Goal: Task Accomplishment & Management: Manage account settings

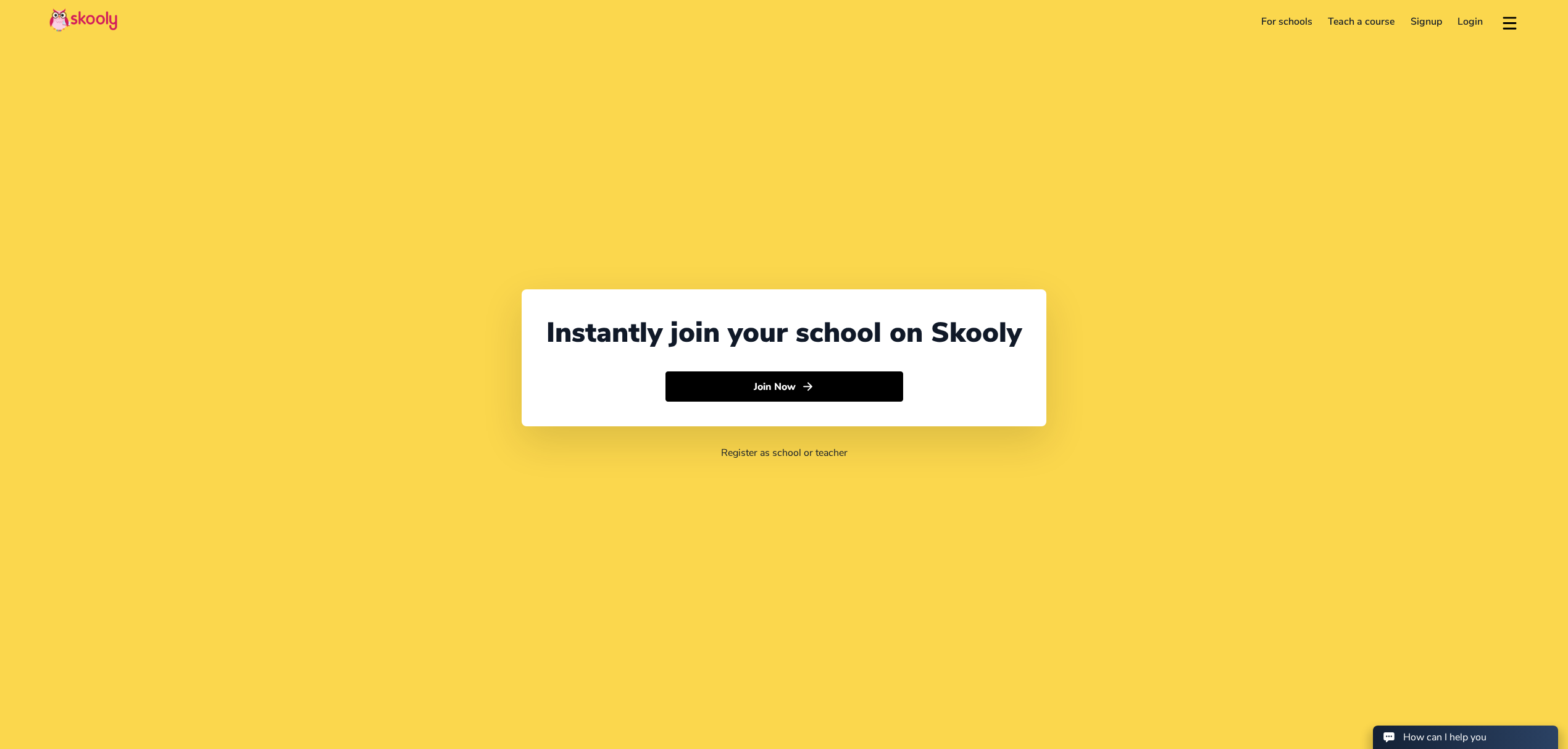
select select "971"
select select "[GEOGRAPHIC_DATA]"
select select "[GEOGRAPHIC_DATA]/[GEOGRAPHIC_DATA]"
click at [1481, 20] on link "Login" at bounding box center [1470, 21] width 41 height 20
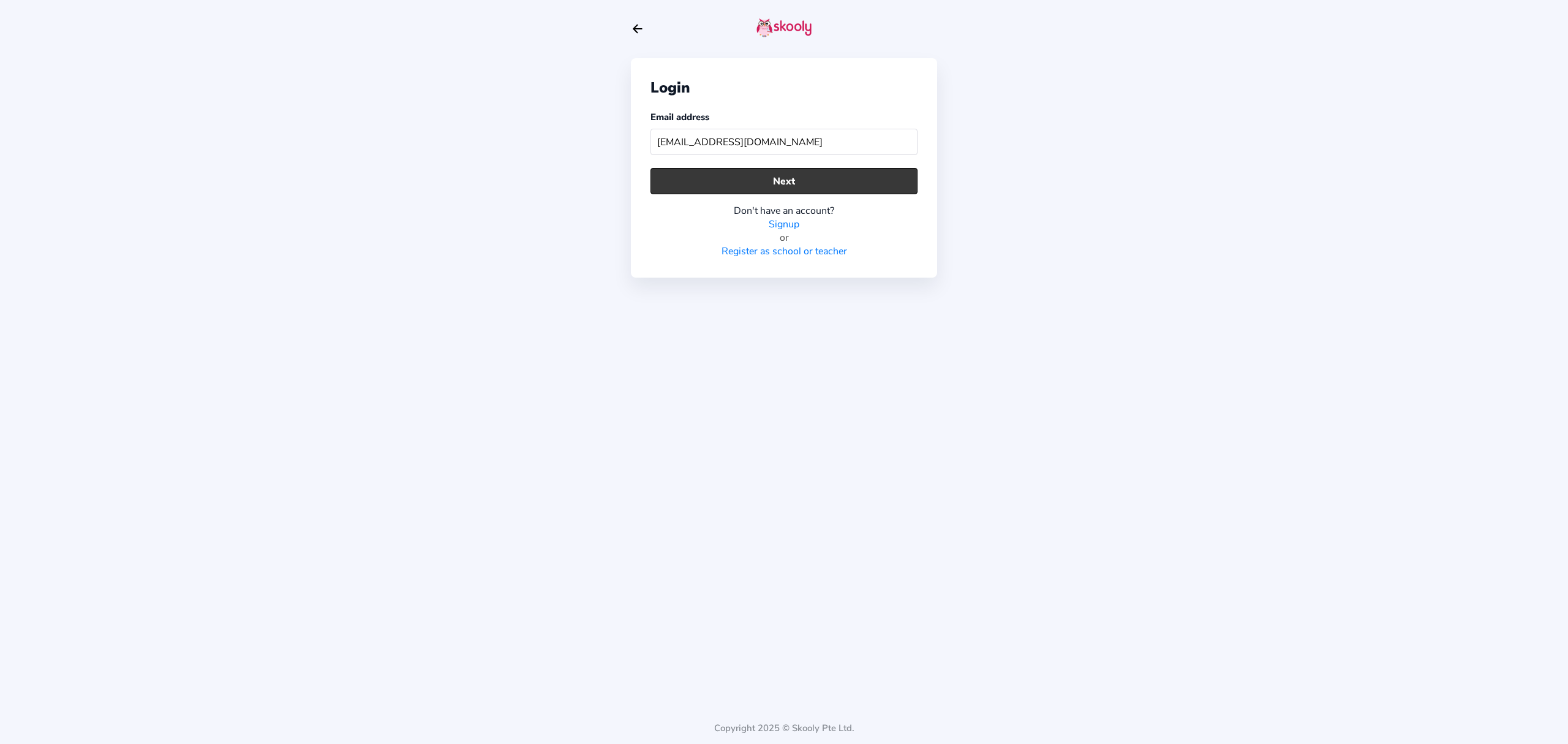
type input "[EMAIL_ADDRESS][DOMAIN_NAME]"
click at [725, 173] on button "Next" at bounding box center [784, 180] width 267 height 26
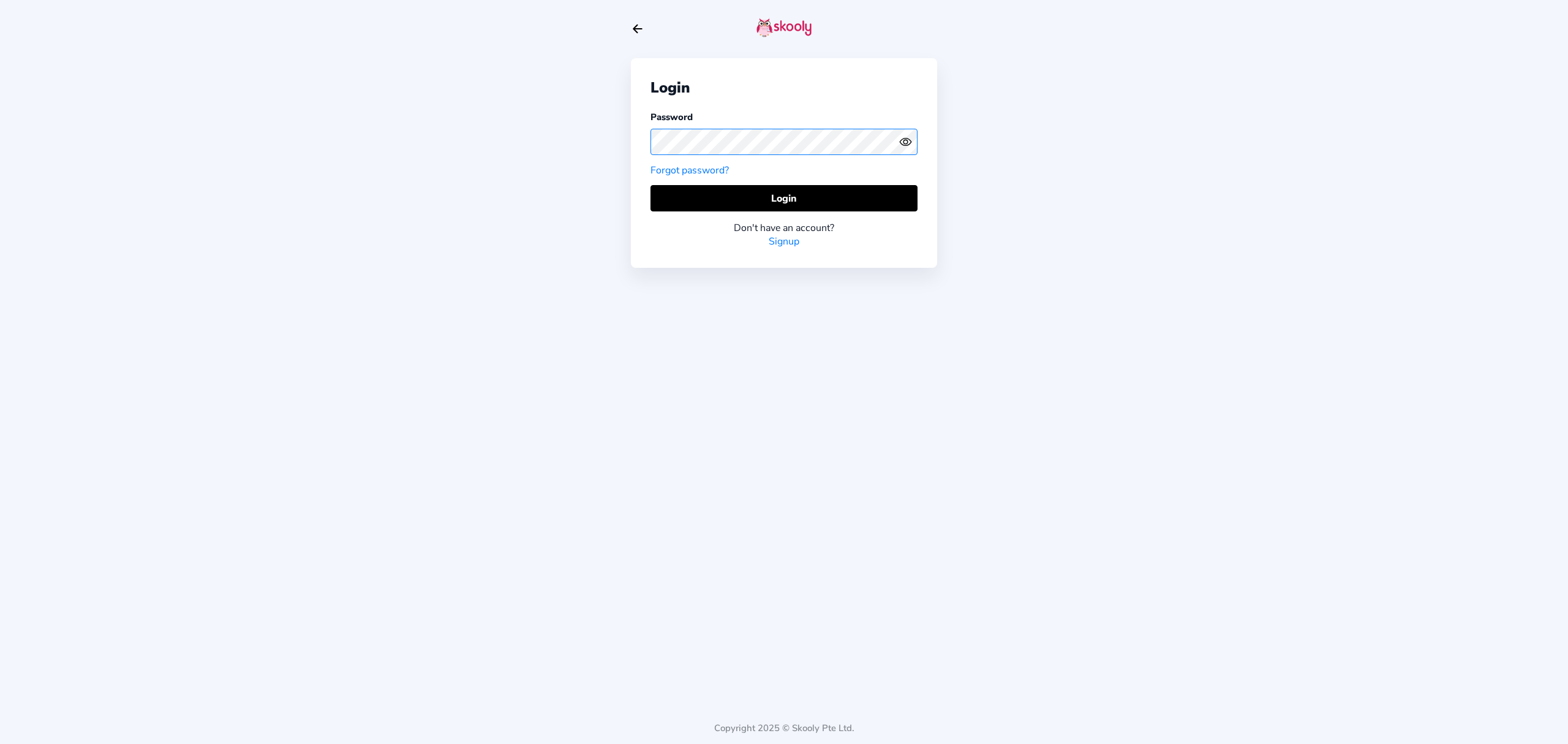
click at [638, 136] on div "Login Password Forgot password? Login Don't have an account? Signup" at bounding box center [784, 162] width 306 height 209
click at [905, 140] on icon "Eye" at bounding box center [905, 141] width 13 height 13
click at [849, 197] on button "Login" at bounding box center [784, 198] width 267 height 26
